Goal: Find specific page/section: Find specific page/section

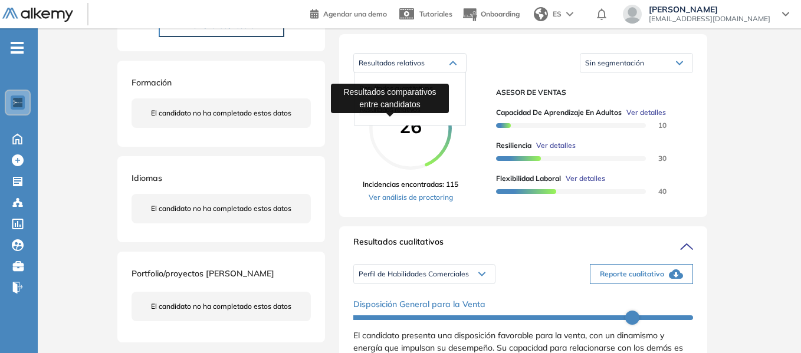
click at [396, 114] on span "Resultados relativos" at bounding box center [389, 109] width 61 height 9
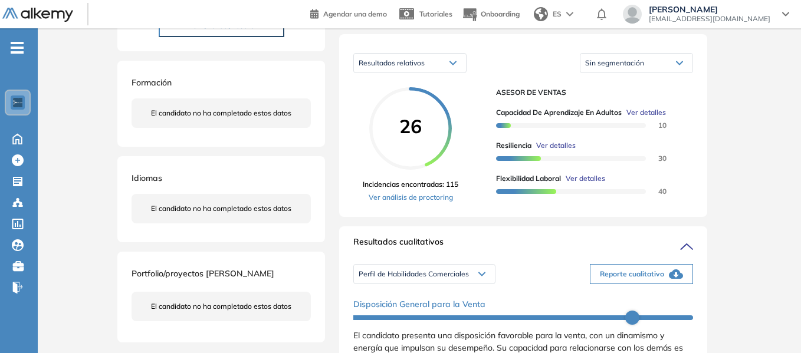
click at [452, 72] on div "Resultados relativos" at bounding box center [410, 63] width 112 height 19
click at [418, 94] on li "Resultados cuantitativos" at bounding box center [395, 89] width 73 height 12
click at [450, 65] on icon at bounding box center [453, 63] width 6 height 3
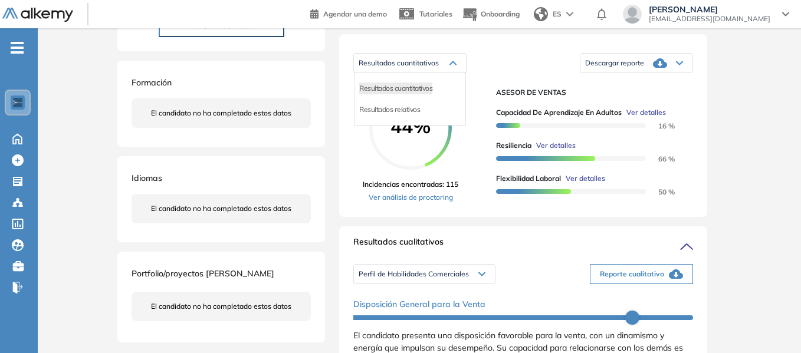
click at [400, 120] on div "Resultados relativos" at bounding box center [410, 109] width 111 height 21
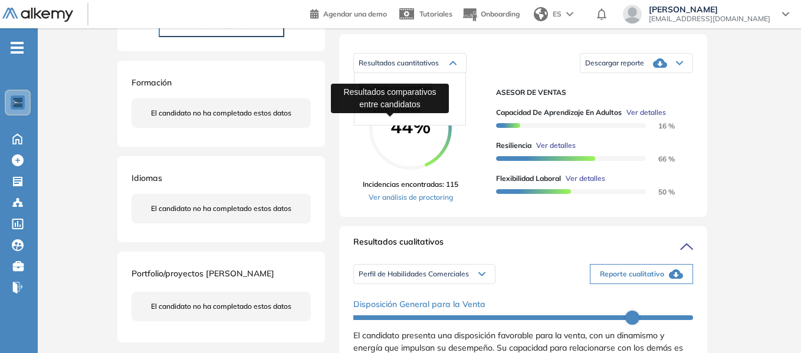
click at [399, 114] on span "Resultados relativos" at bounding box center [389, 109] width 61 height 9
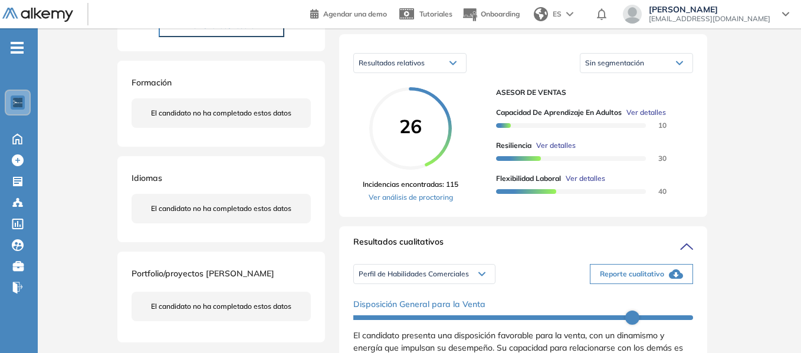
click at [685, 73] on div "Sin segmentación" at bounding box center [636, 63] width 112 height 19
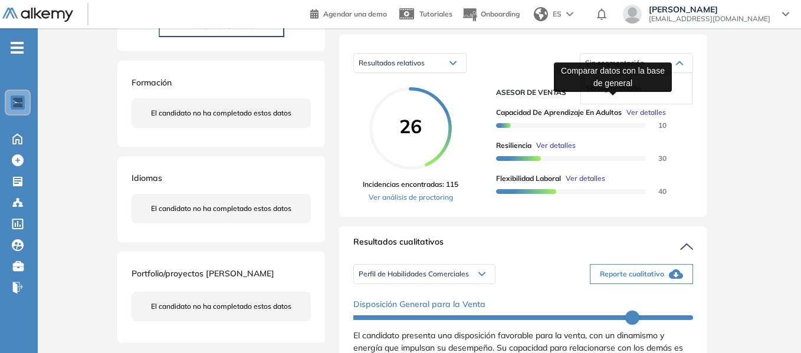
click at [612, 93] on span "Sin segmentación" at bounding box center [613, 88] width 54 height 9
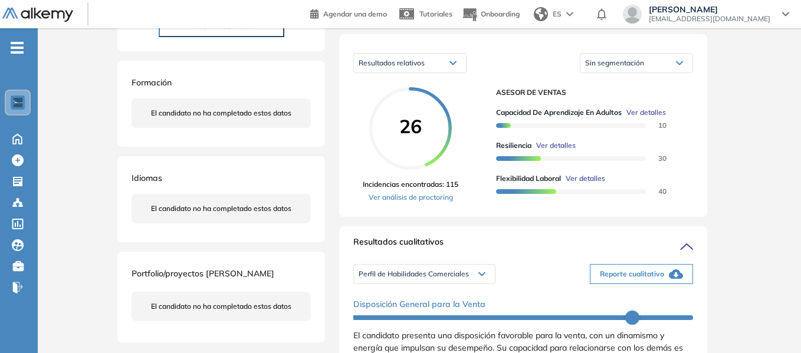
scroll to position [118, 0]
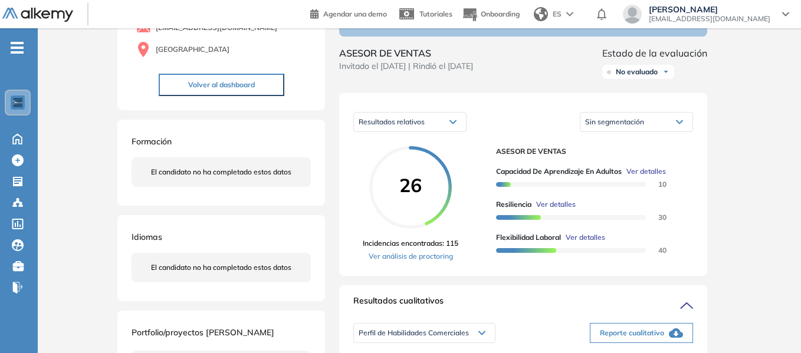
click at [682, 124] on icon at bounding box center [679, 122] width 7 height 5
click at [448, 128] on div "Resultados relativos" at bounding box center [410, 122] width 112 height 19
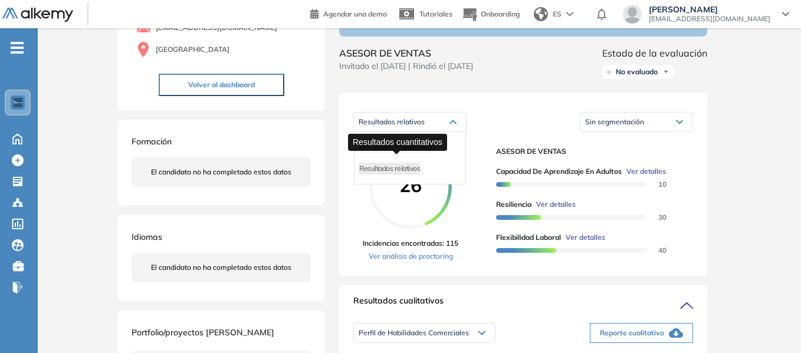
click at [415, 152] on span "Resultados cuantitativos" at bounding box center [395, 147] width 73 height 9
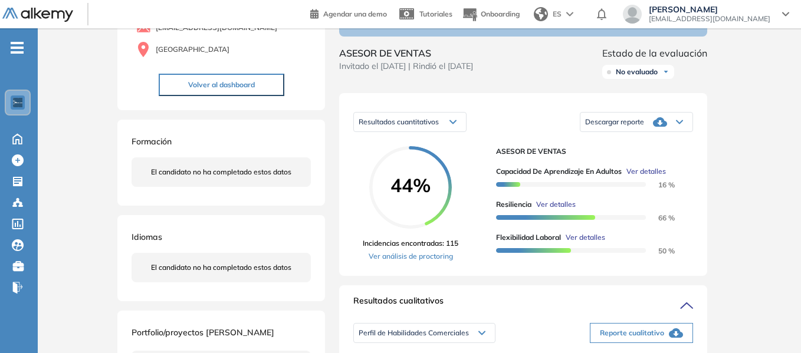
click at [532, 84] on div "ASESOR DE VENTAS Invitado el [DATE] | Rindió el [DATE] Estado de la evaluación …" at bounding box center [523, 65] width 368 height 38
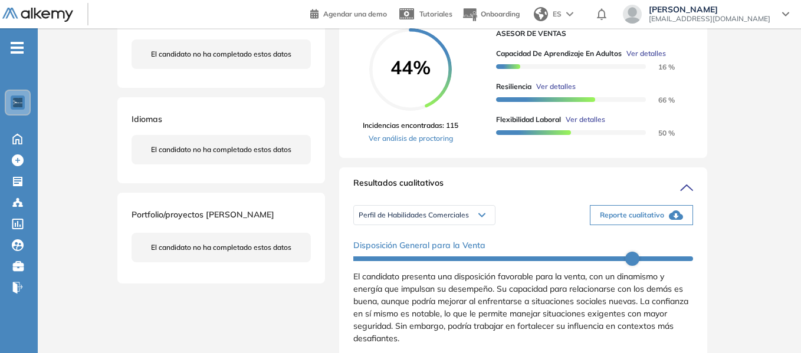
scroll to position [295, 0]
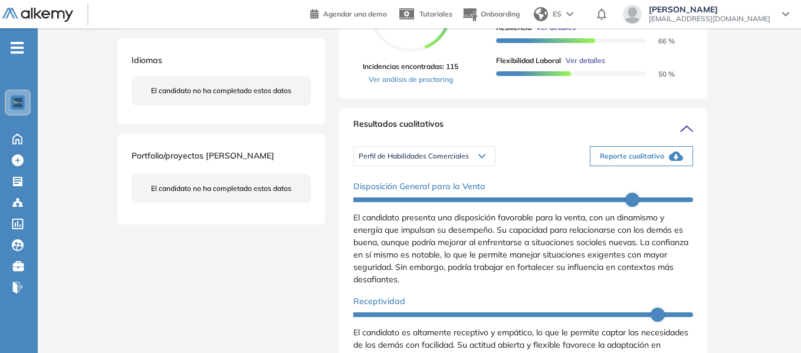
click at [657, 162] on span "Reporte cualitativo" at bounding box center [632, 156] width 64 height 11
click at [482, 158] on icon at bounding box center [482, 156] width 6 height 3
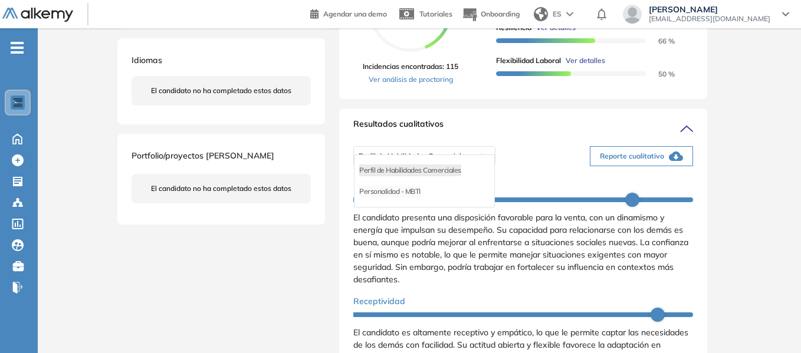
click at [414, 198] on li "Personalidad - MBTI" at bounding box center [389, 192] width 61 height 12
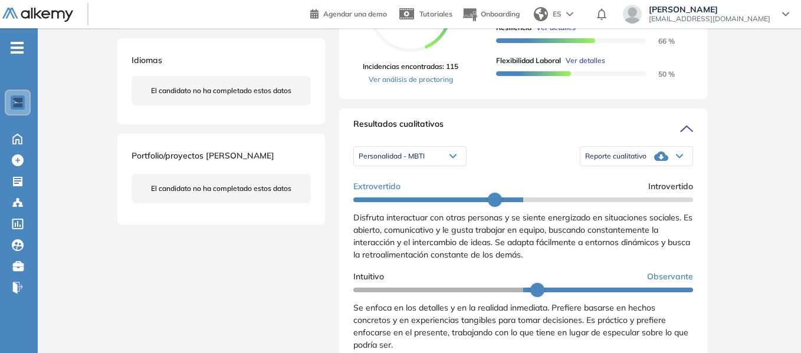
click at [658, 163] on icon at bounding box center [661, 156] width 14 height 14
click at [634, 176] on li "Reporte con Afinidad AI" at bounding box center [622, 171] width 72 height 12
click at [677, 158] on icon at bounding box center [680, 156] width 6 height 3
click at [622, 176] on li "Reporte con Afinidad AI" at bounding box center [622, 171] width 72 height 12
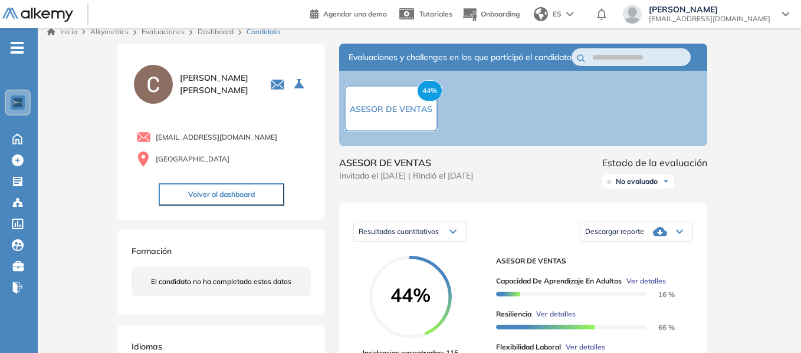
scroll to position [0, 0]
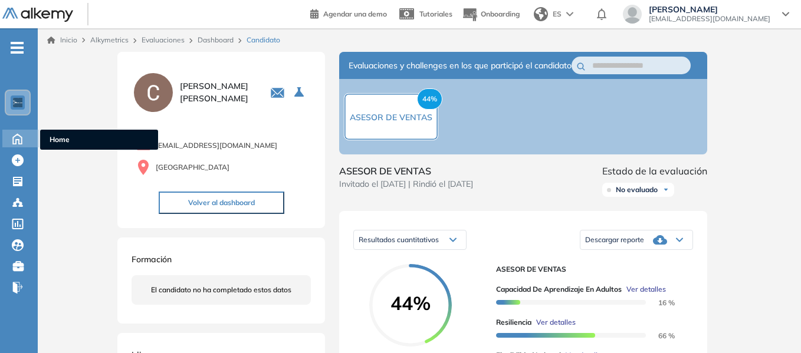
click at [55, 139] on span "Home" at bounding box center [99, 140] width 99 height 11
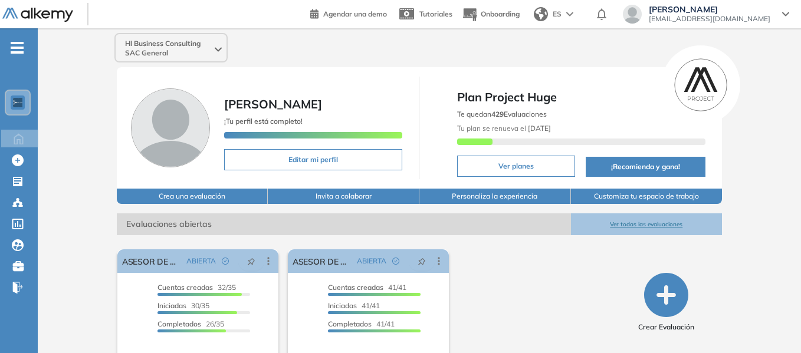
click at [776, 154] on div "Hl Business Consulting SAC General [PERSON_NAME] ¡Tu perfil está completo! Edit…" at bounding box center [419, 217] width 763 height 378
